Goal: Navigation & Orientation: Find specific page/section

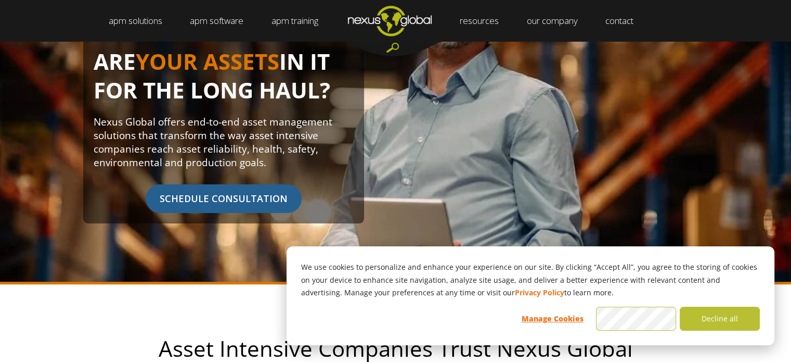
scroll to position [156, 0]
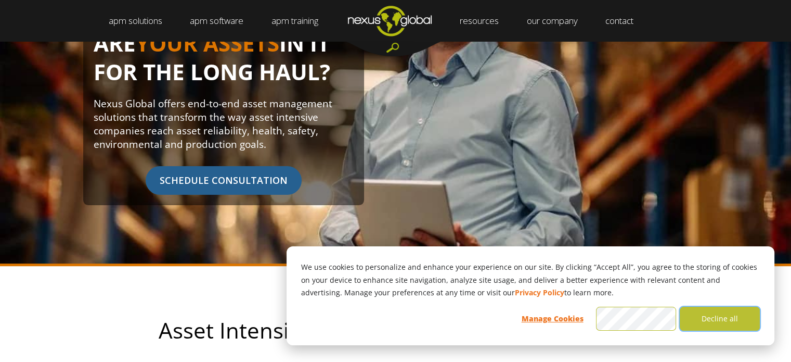
click at [719, 313] on button "Decline all" at bounding box center [720, 318] width 80 height 24
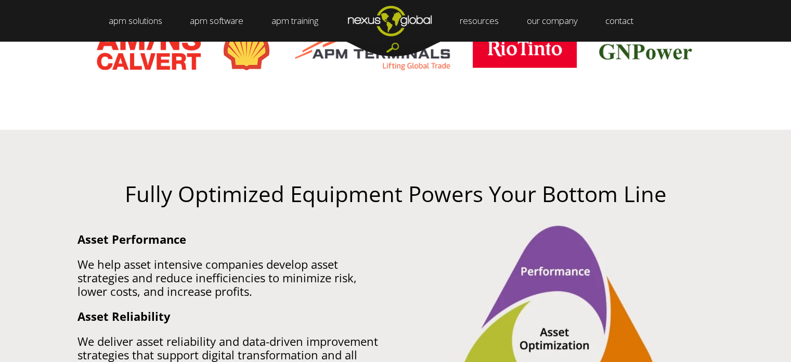
scroll to position [624, 0]
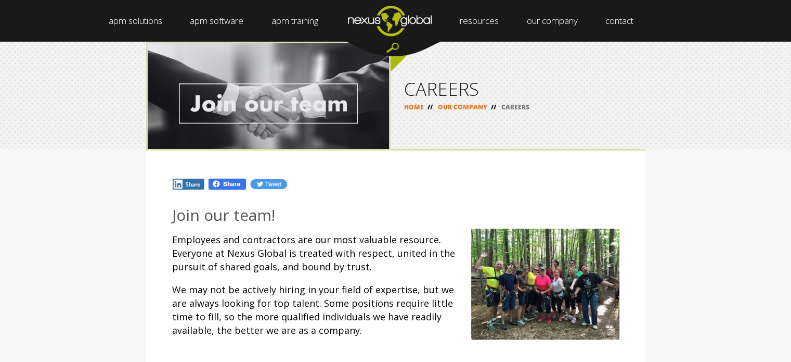
click at [413, 34] on img "Navigation Menu" at bounding box center [389, 20] width 111 height 41
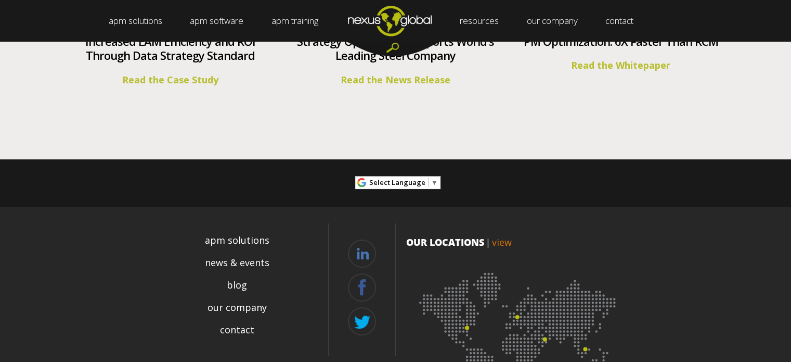
scroll to position [3971, 0]
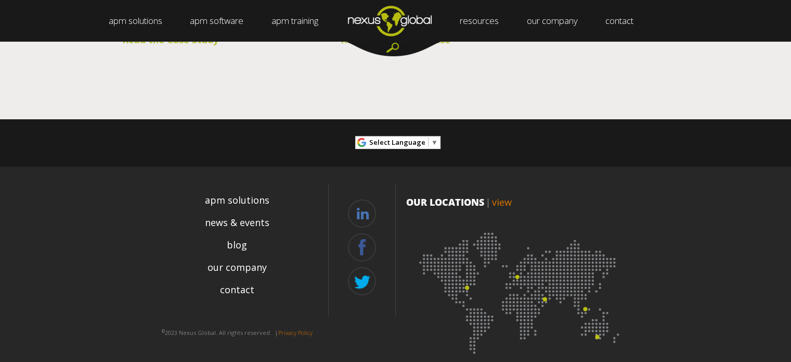
click at [511, 196] on link "view" at bounding box center [502, 202] width 20 height 12
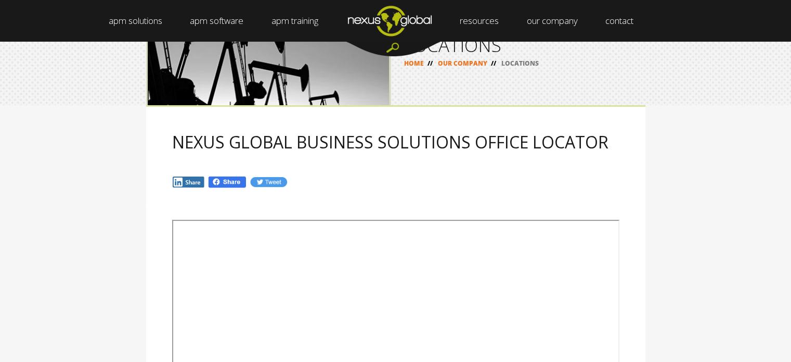
scroll to position [156, 0]
